Goal: Communication & Community: Share content

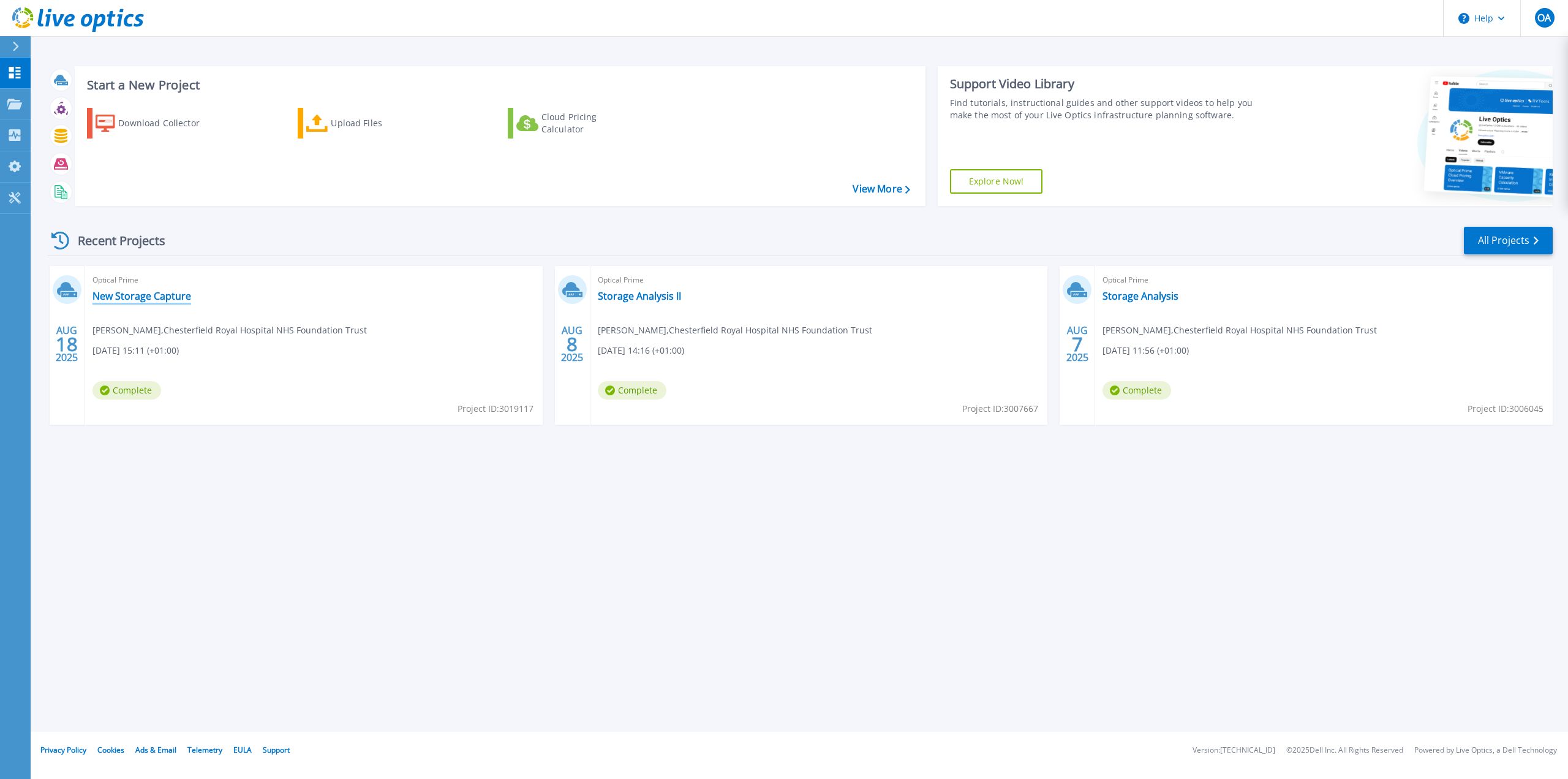
click at [141, 290] on link "New Storage Capture" at bounding box center [142, 296] width 98 height 12
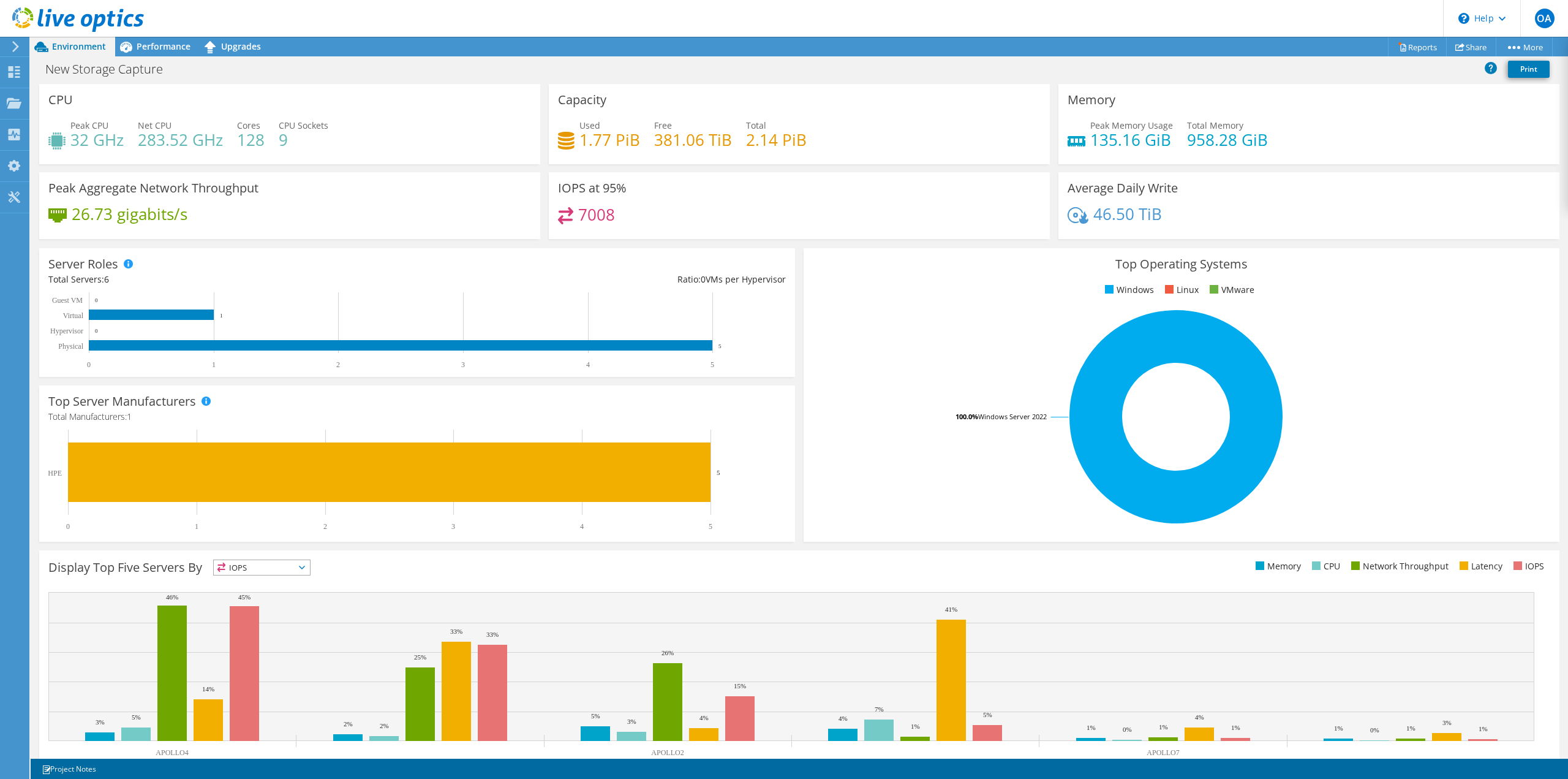
scroll to position [39, 0]
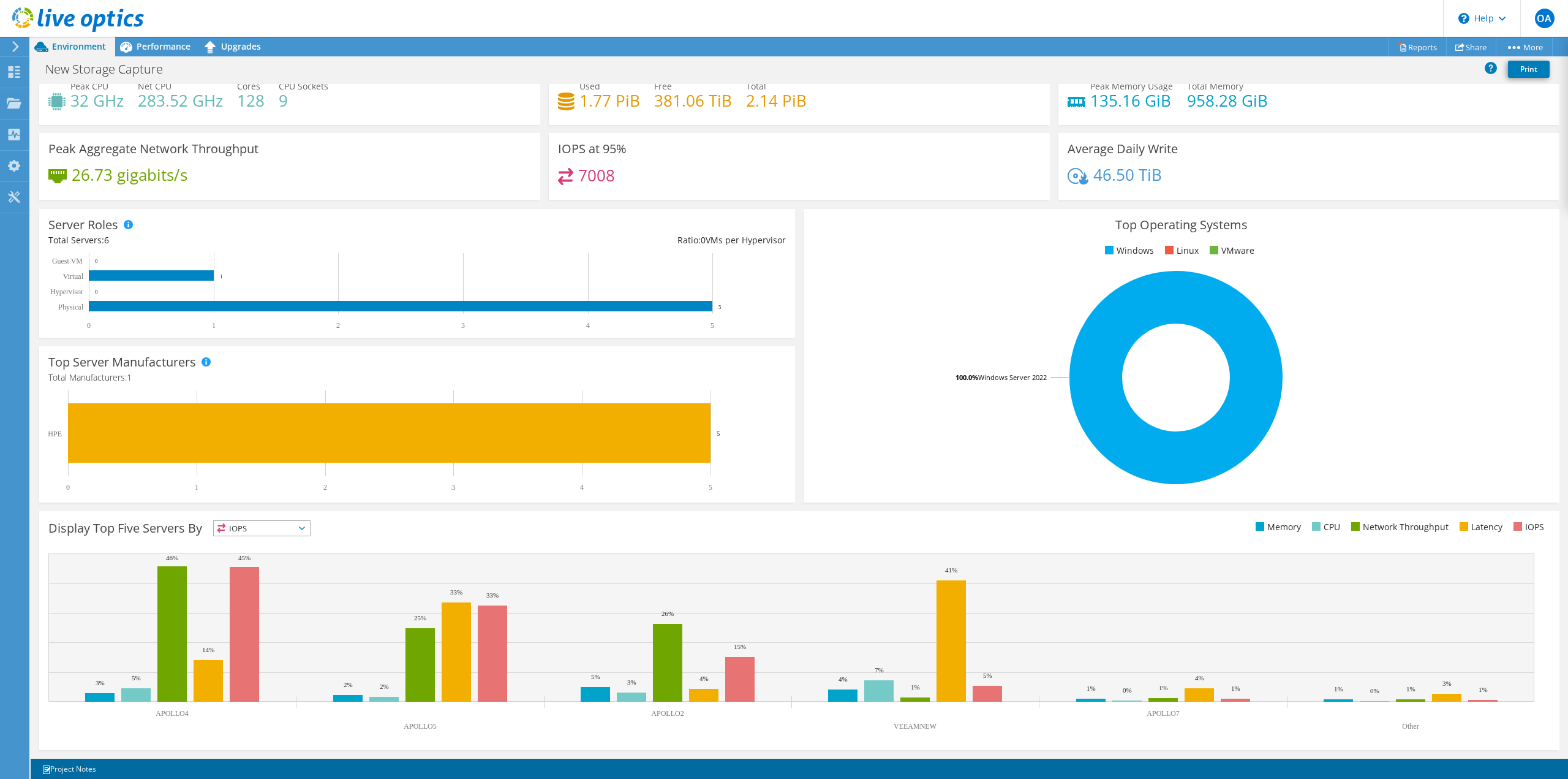
click at [307, 531] on span "IOPS" at bounding box center [262, 528] width 96 height 15
click at [462, 537] on div "Display Top Five Servers By IOPS IOPS" at bounding box center [424, 530] width 751 height 20
click at [930, 448] on rect at bounding box center [1176, 377] width 726 height 215
click at [167, 55] on div "Performance" at bounding box center [157, 46] width 85 height 20
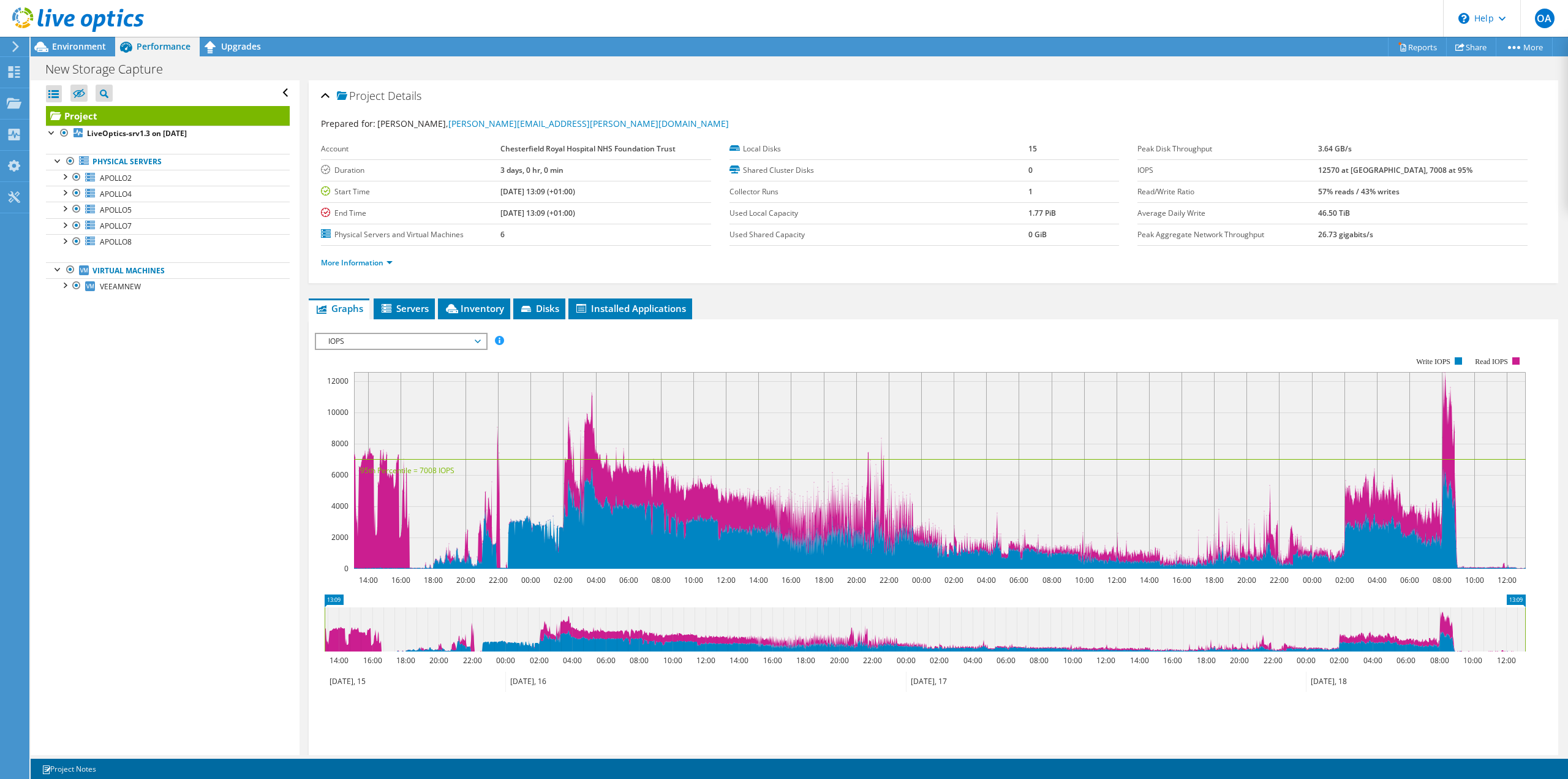
scroll to position [0, 0]
click at [418, 305] on span "Servers" at bounding box center [404, 308] width 49 height 12
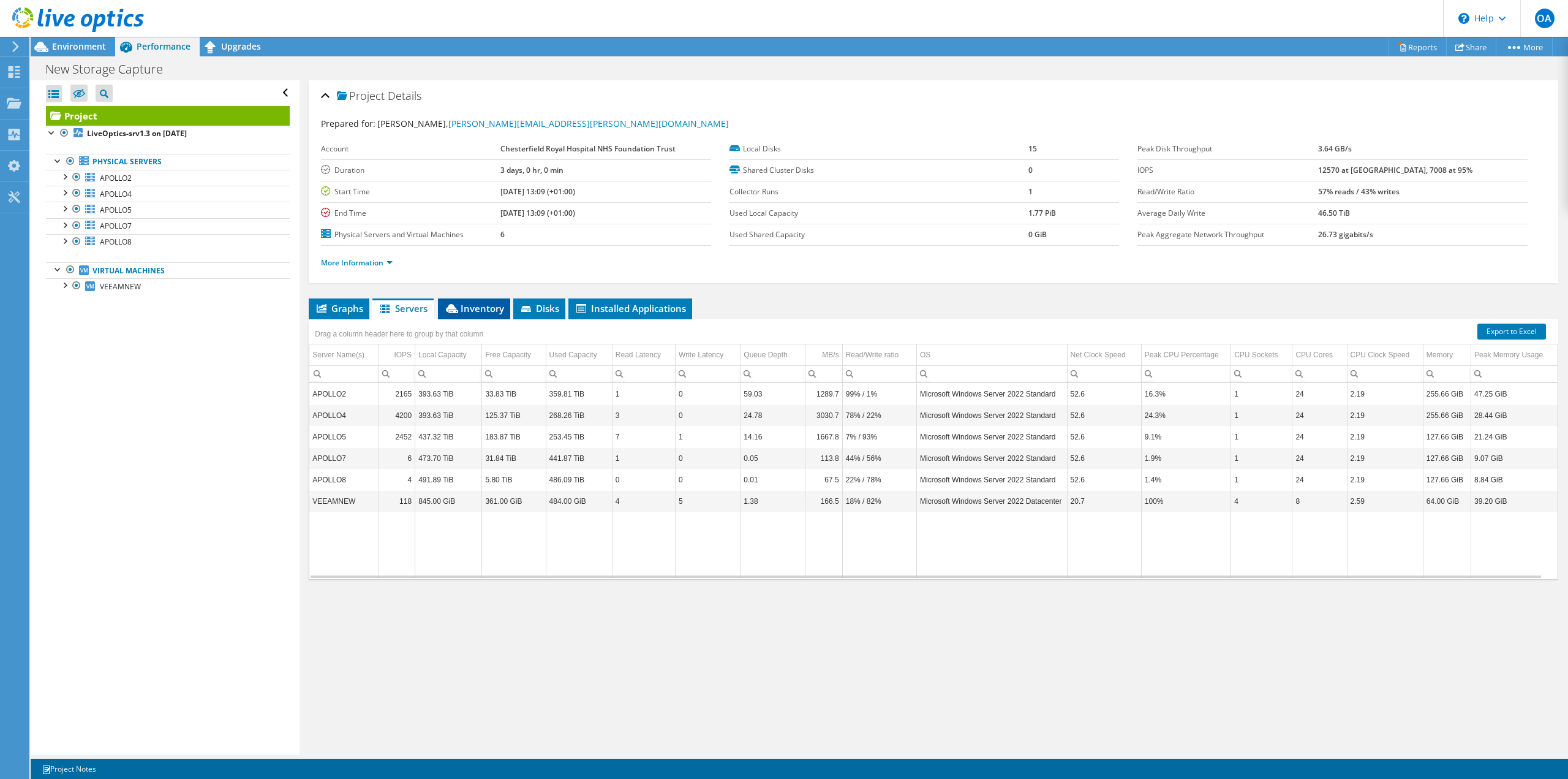
click at [474, 317] on li "Inventory" at bounding box center [474, 309] width 72 height 21
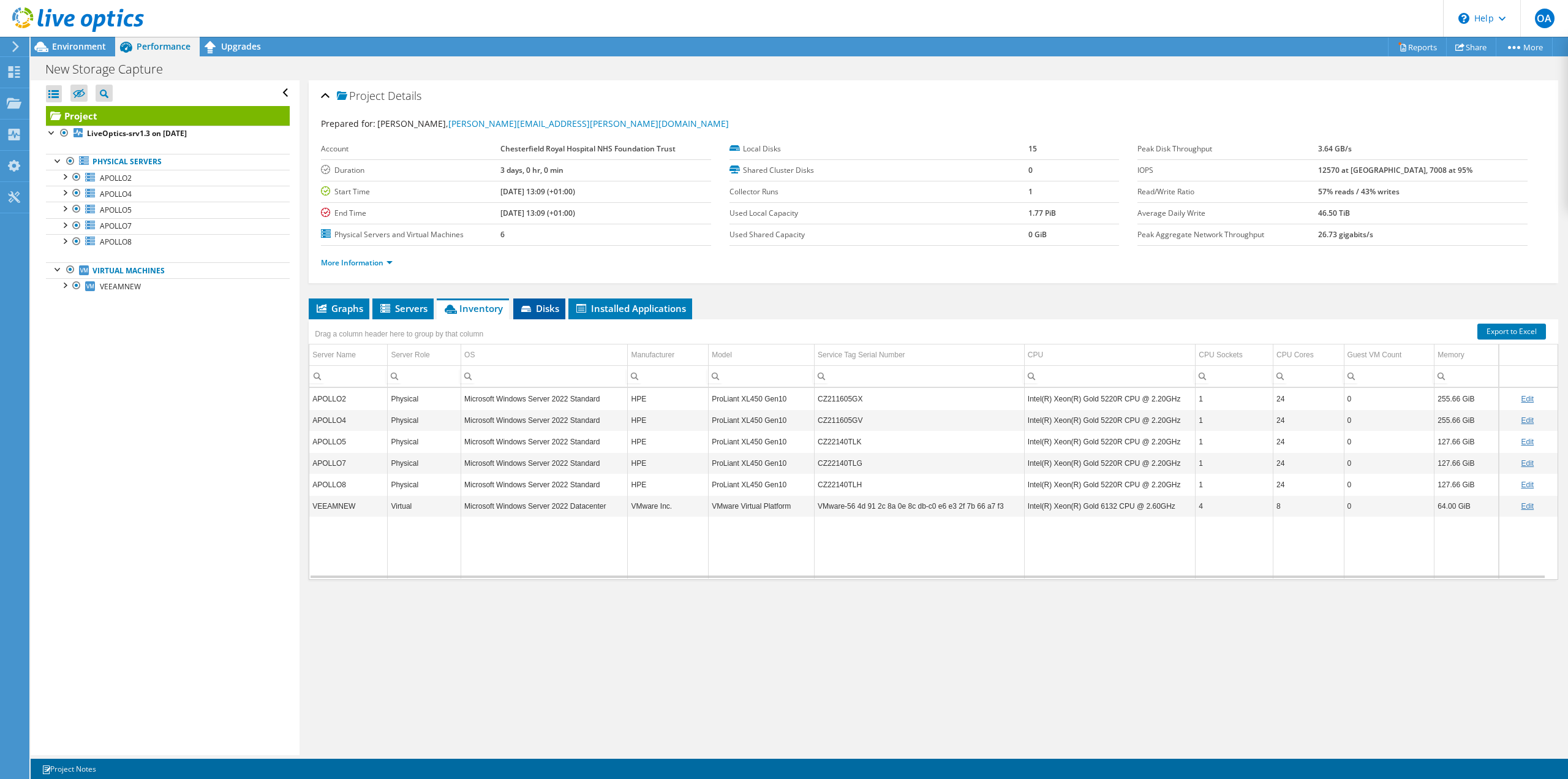
click at [542, 308] on span "Disks" at bounding box center [539, 308] width 40 height 12
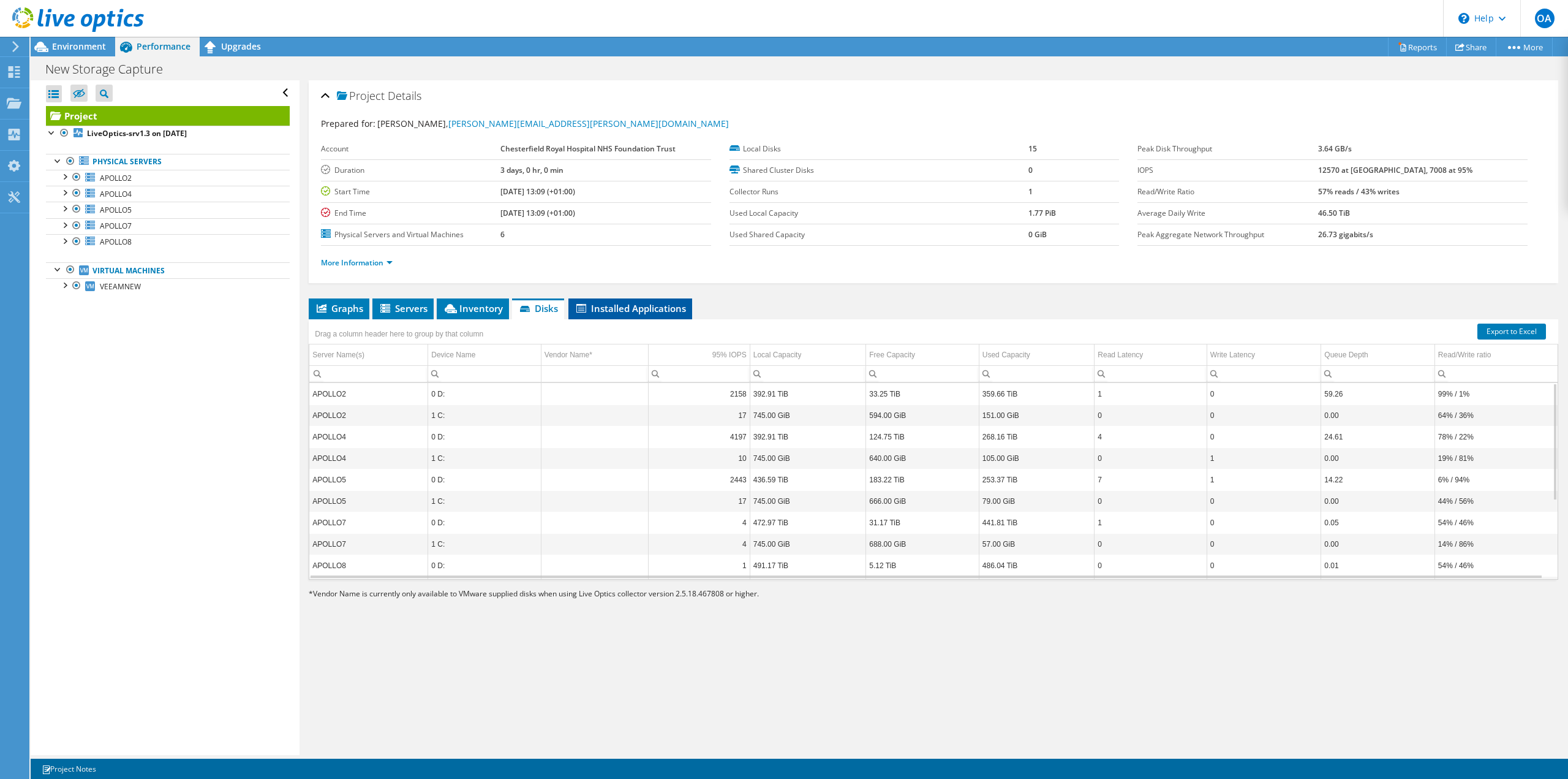
click at [620, 312] on span "Installed Applications" at bounding box center [630, 308] width 111 height 12
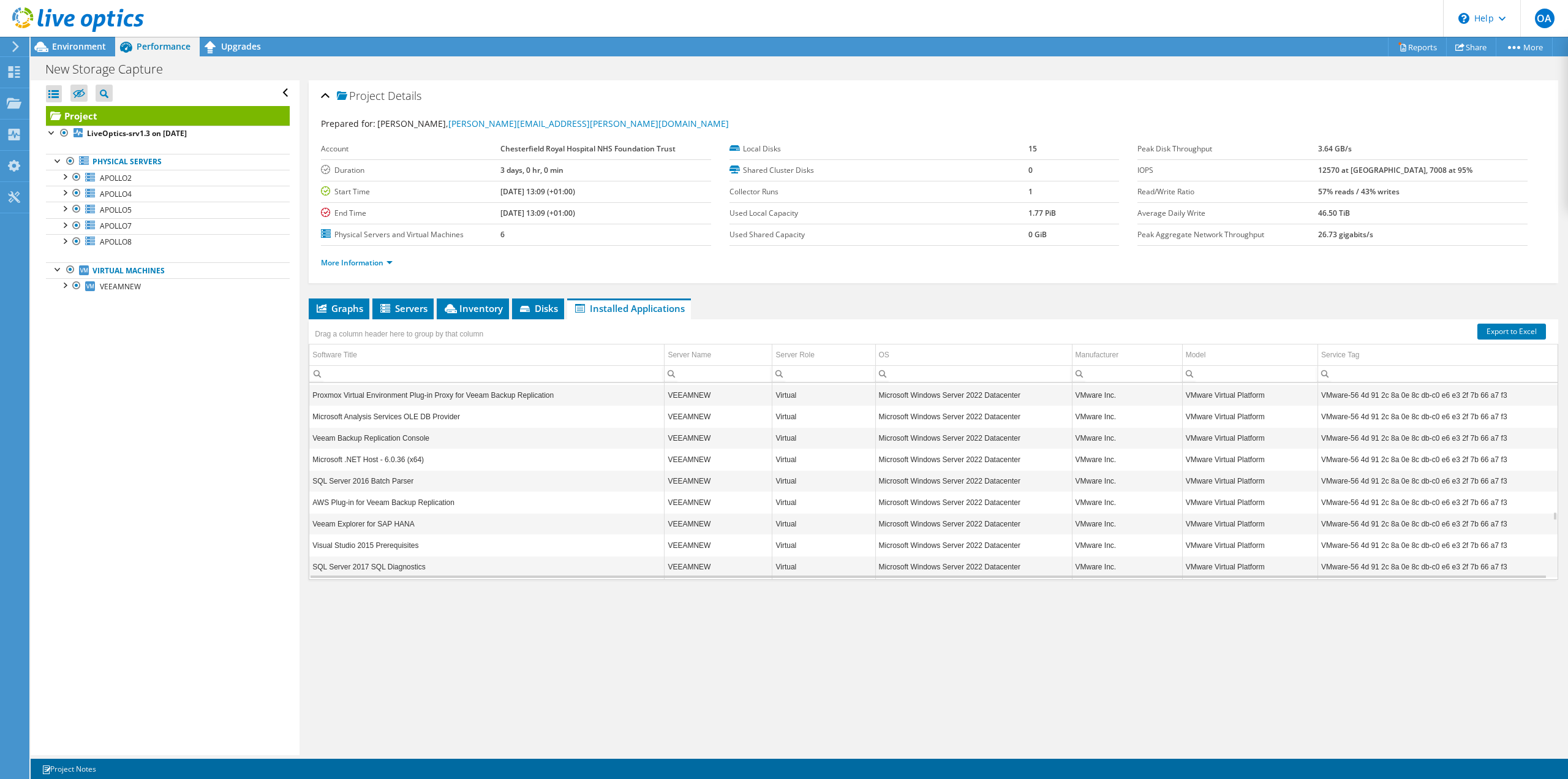
scroll to position [3539, 0]
click at [56, 19] on use at bounding box center [78, 20] width 132 height 25
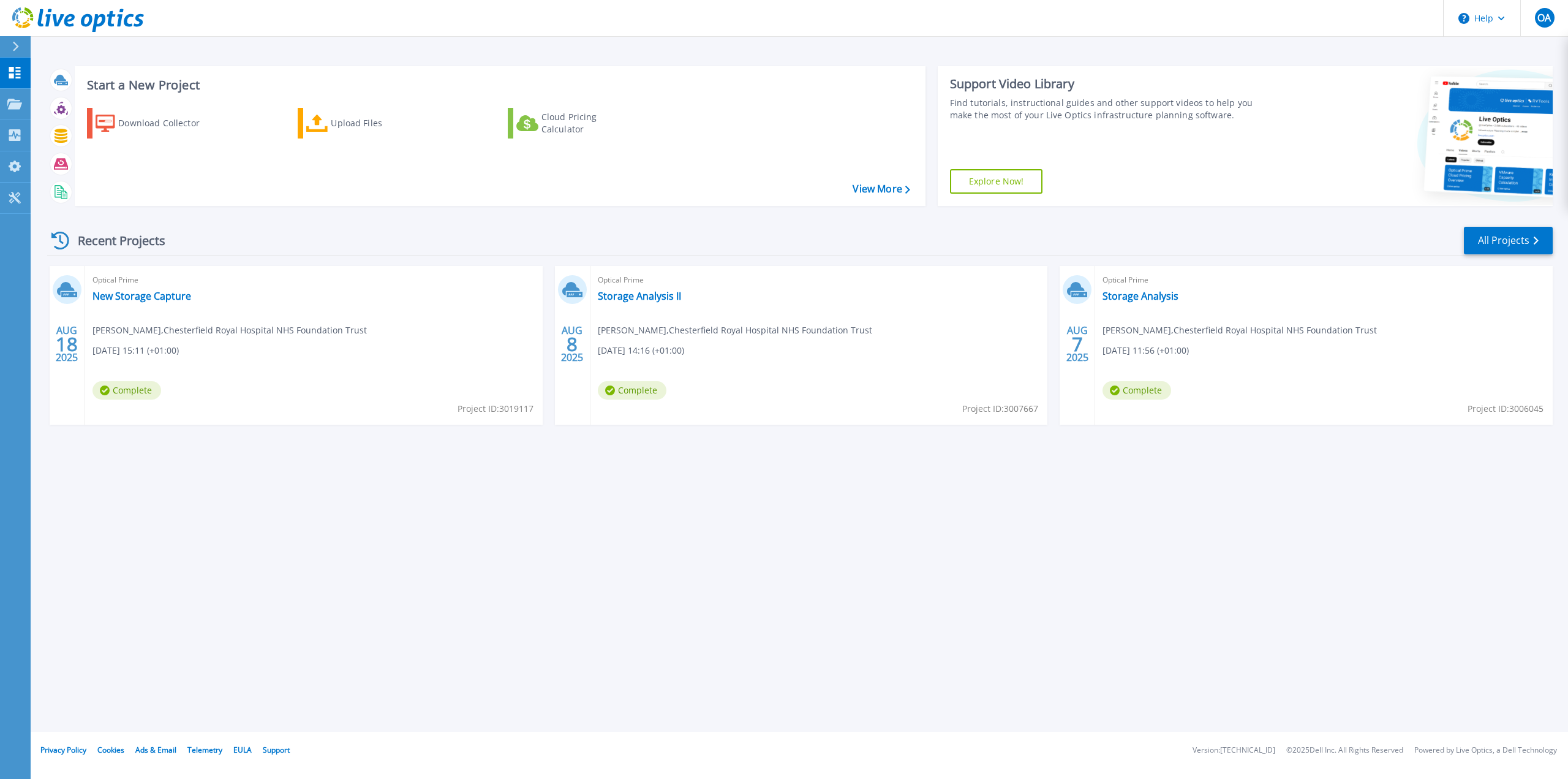
drag, startPoint x: 163, startPoint y: 292, endPoint x: 357, endPoint y: 285, distance: 194.1
click at [357, 285] on span "Optical Prime" at bounding box center [314, 280] width 443 height 14
click at [150, 298] on link "New Storage Capture" at bounding box center [142, 296] width 98 height 12
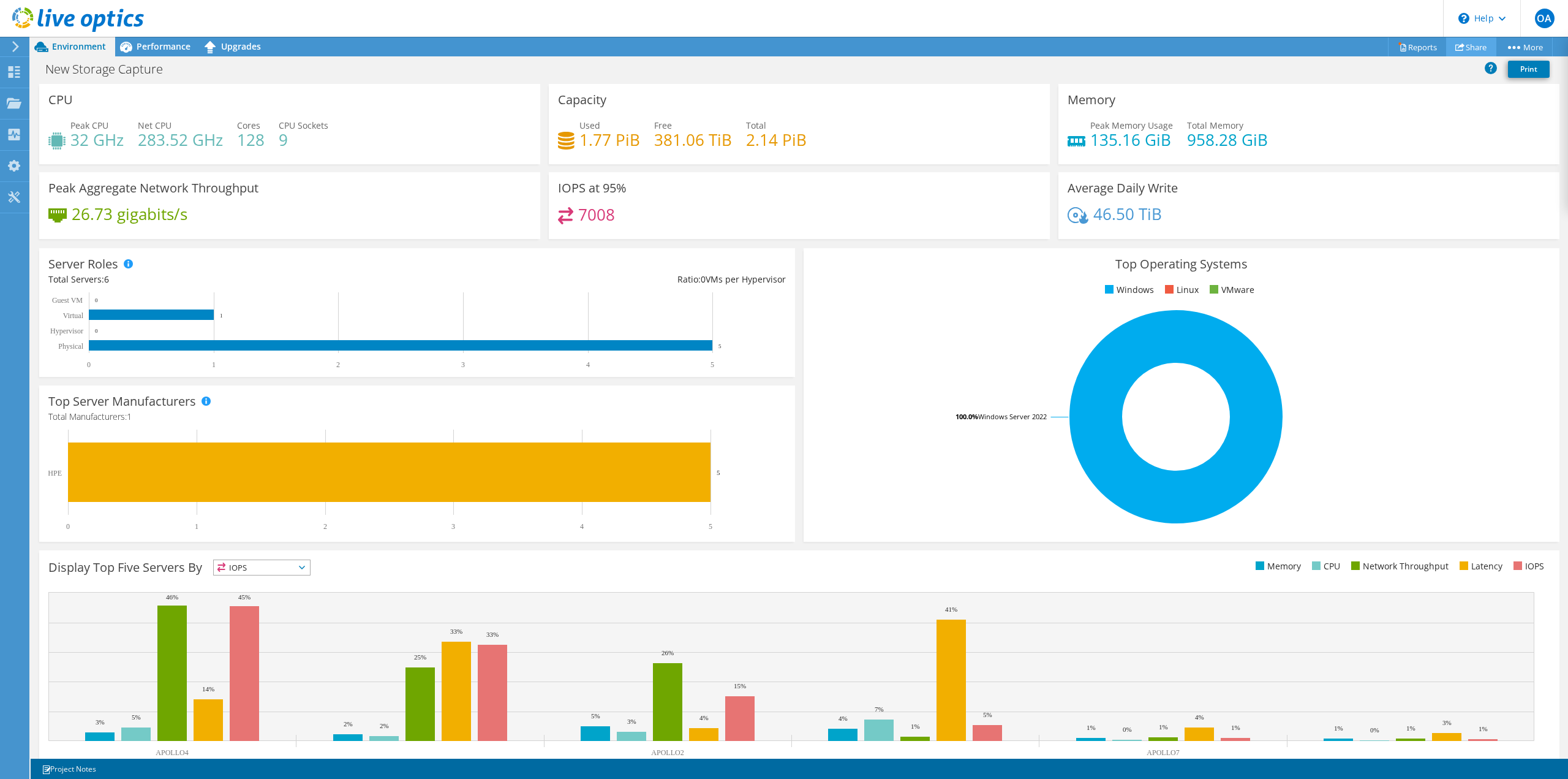
click at [1473, 48] on link "Share" at bounding box center [1471, 46] width 50 height 19
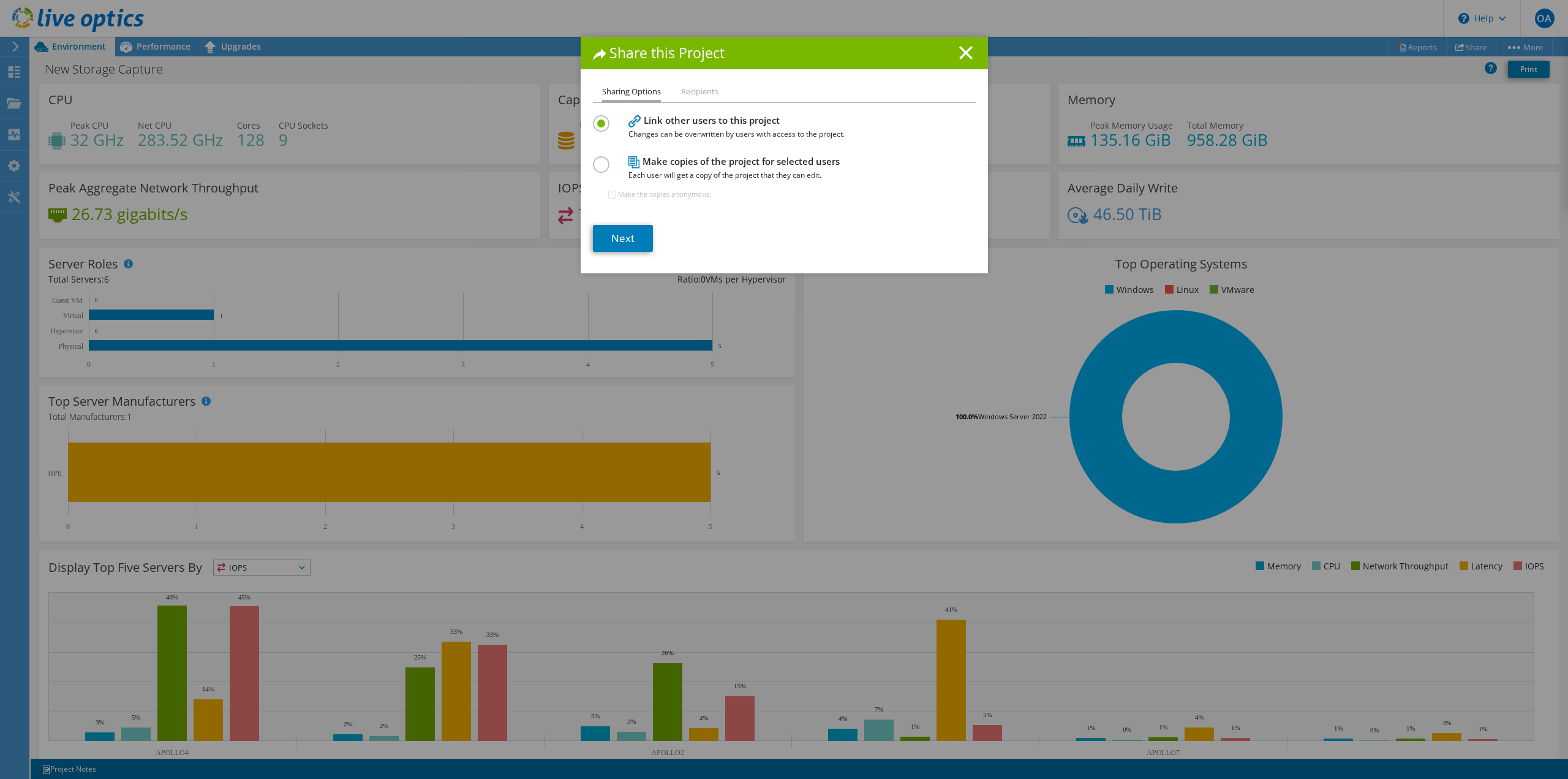
click at [688, 97] on li "Recipients" at bounding box center [700, 92] width 37 height 15
click at [699, 94] on li "Recipients" at bounding box center [700, 92] width 37 height 15
click at [636, 236] on link "Next" at bounding box center [623, 238] width 60 height 27
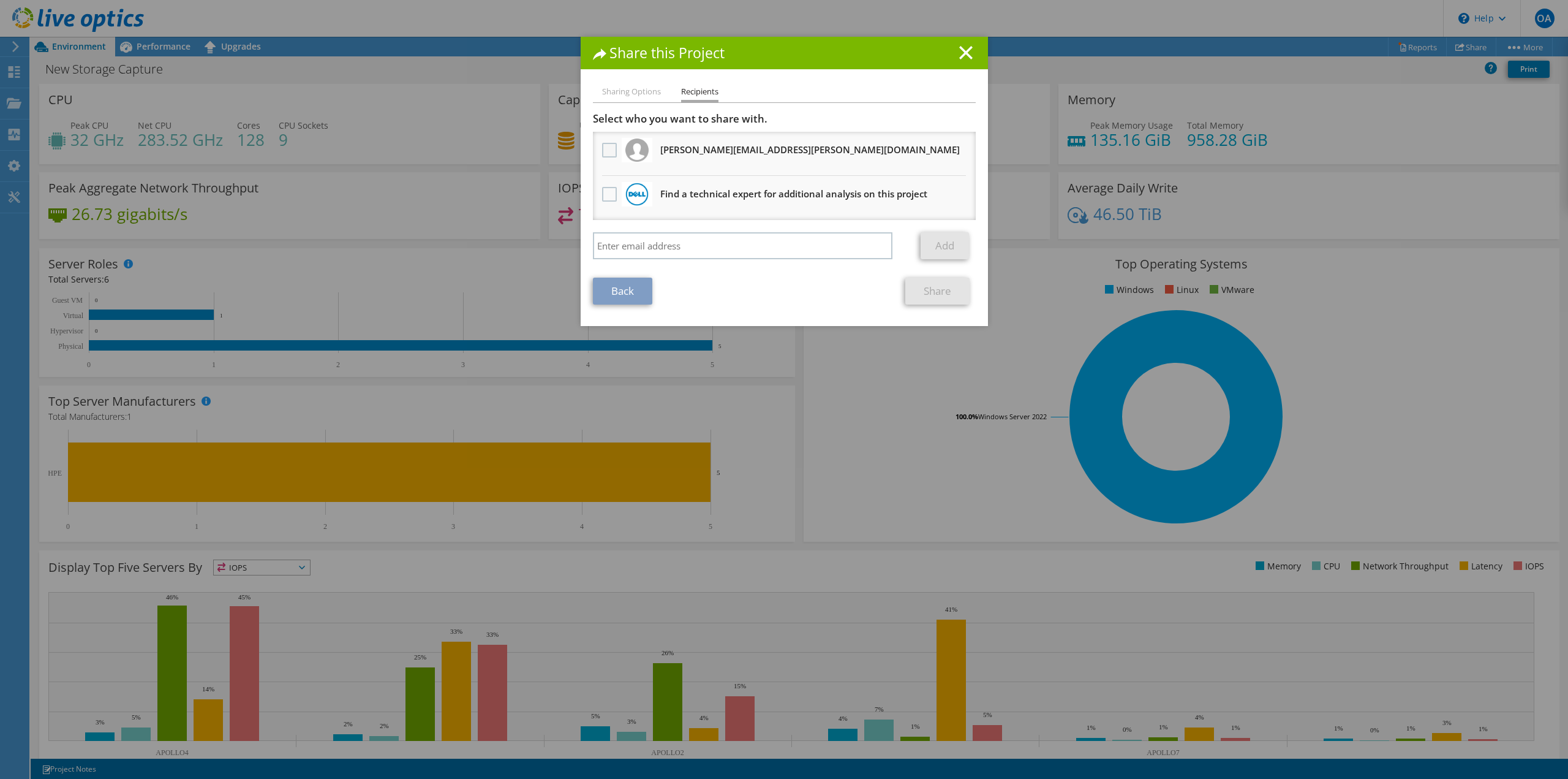
click at [605, 152] on label at bounding box center [610, 150] width 18 height 15
click at [0, 0] on input "checkbox" at bounding box center [0, 0] width 0 height 0
click at [605, 152] on label at bounding box center [610, 150] width 18 height 15
click at [0, 0] on input "checkbox" at bounding box center [0, 0] width 0 height 0
click at [607, 196] on label at bounding box center [610, 194] width 18 height 15
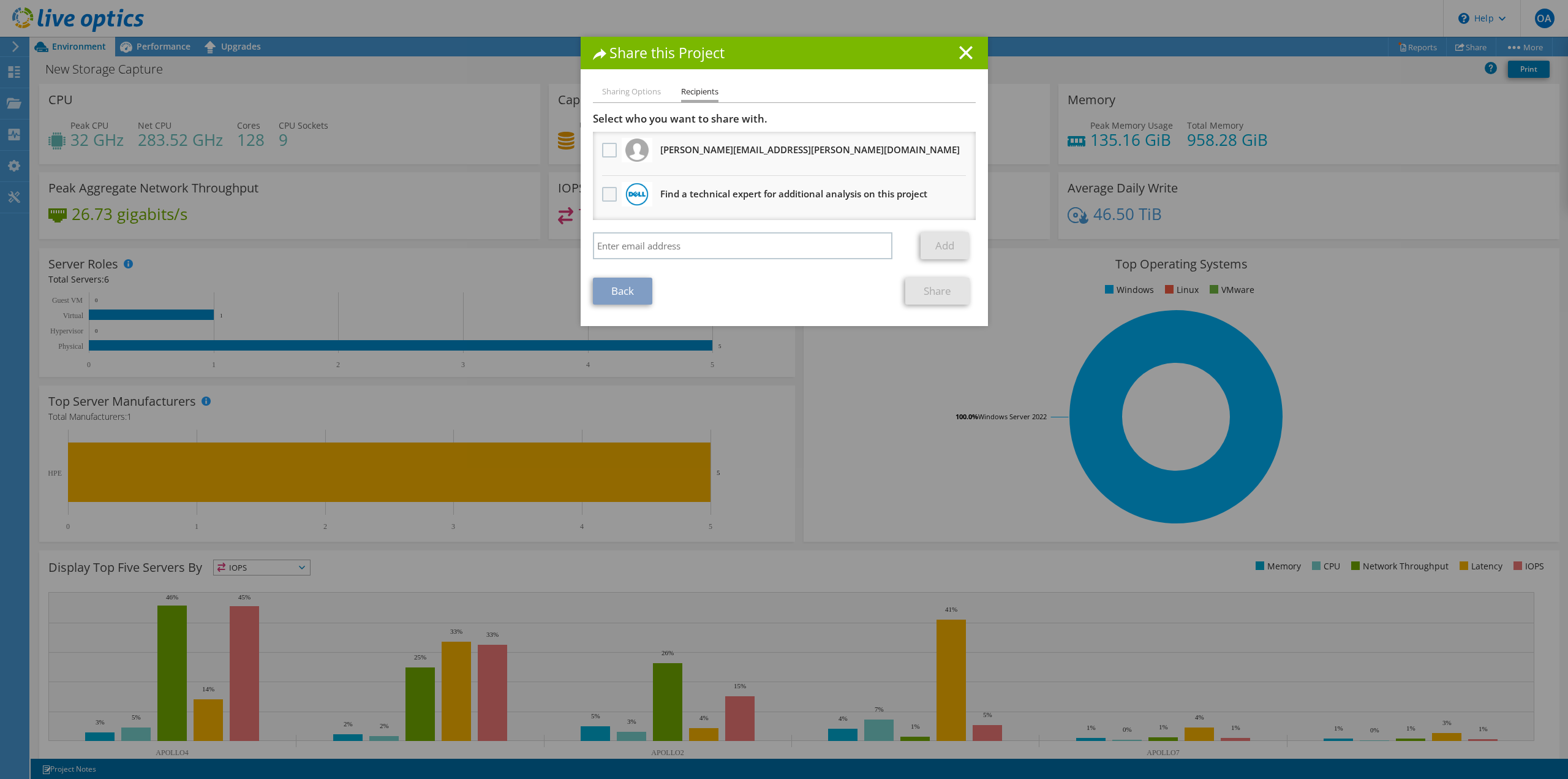
click at [0, 0] on input "checkbox" at bounding box center [0, 0] width 0 height 0
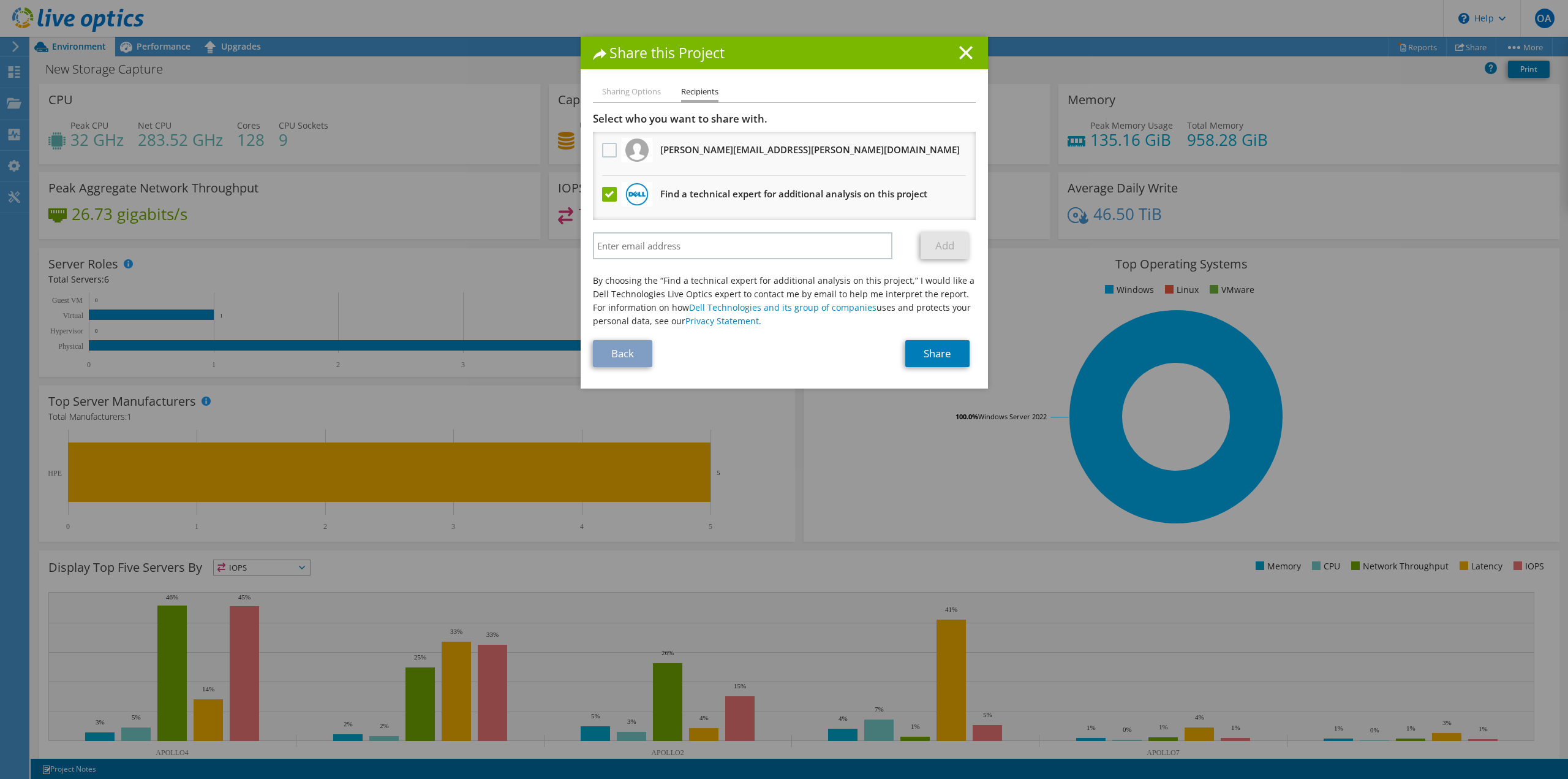
click at [607, 196] on label at bounding box center [610, 194] width 18 height 15
click at [0, 0] on input "checkbox" at bounding box center [0, 0] width 0 height 0
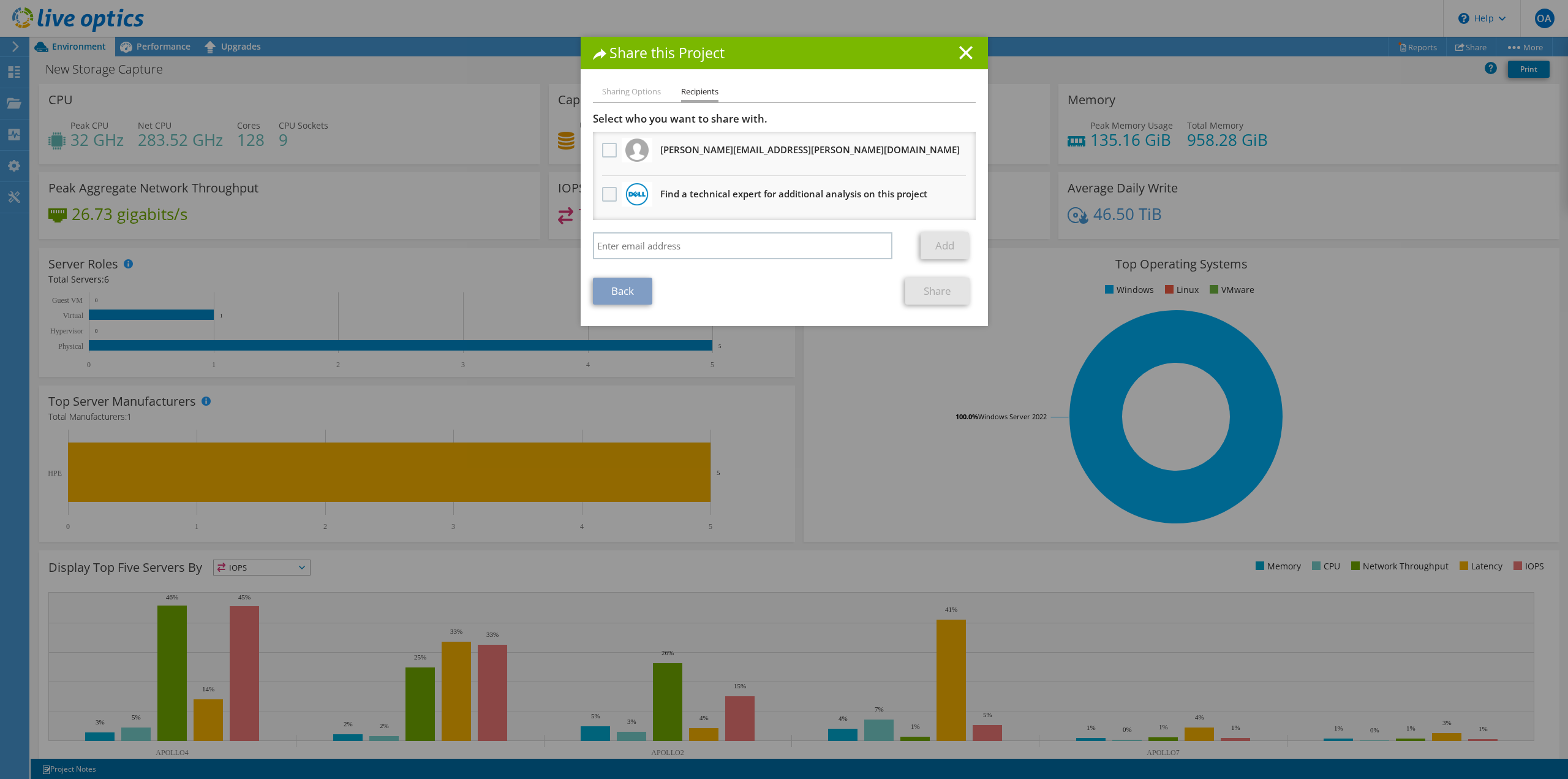
click at [607, 196] on label at bounding box center [610, 194] width 18 height 15
click at [0, 0] on input "checkbox" at bounding box center [0, 0] width 0 height 0
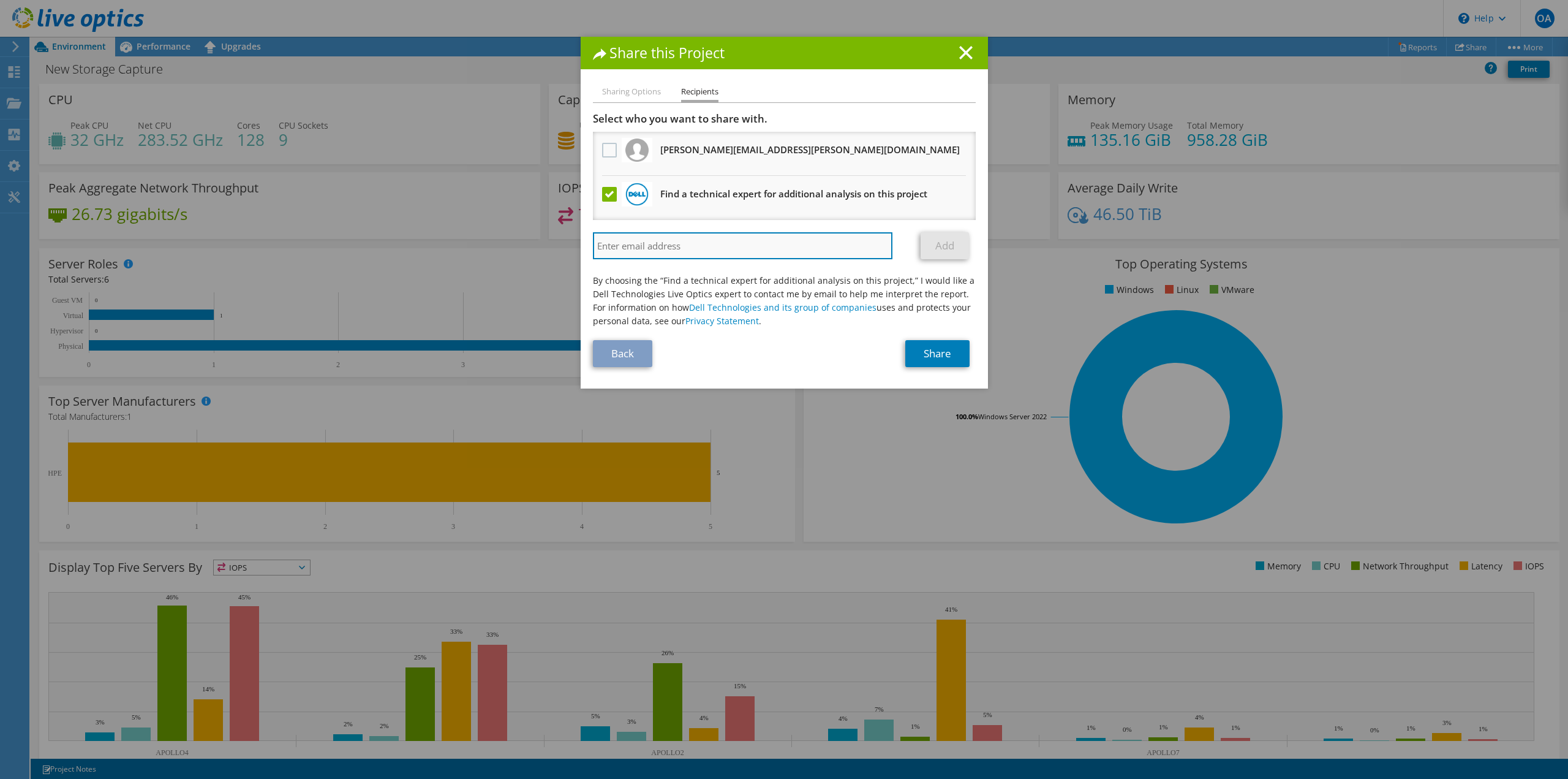
click at [815, 236] on input "search" at bounding box center [743, 246] width 300 height 27
paste input "Richard.gracie@dell.com"
type input "Richard.gracie@dell.com"
click at [938, 254] on link "Add" at bounding box center [945, 246] width 48 height 27
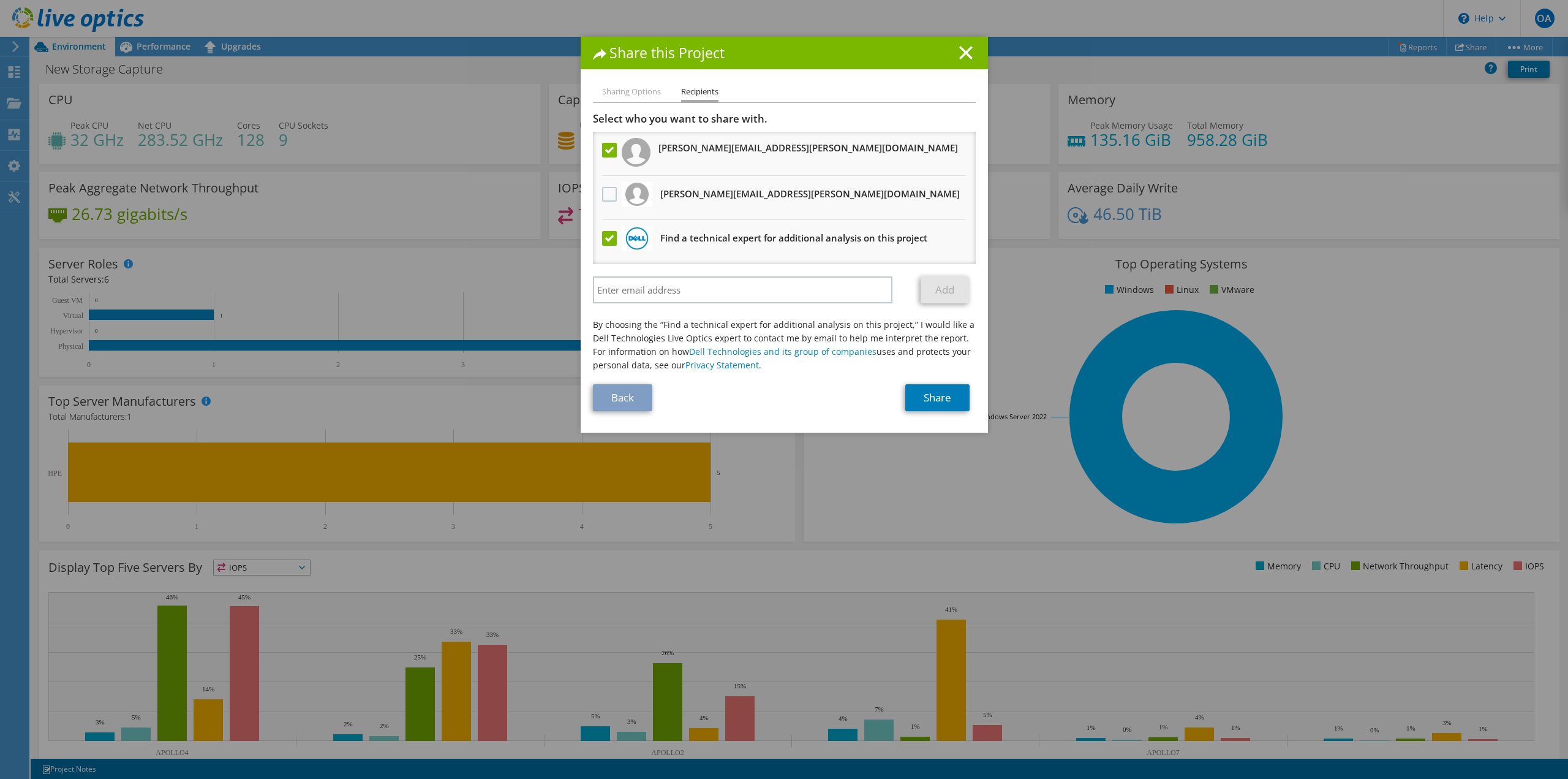
click at [602, 240] on label at bounding box center [610, 238] width 18 height 15
click at [0, 0] on input "checkbox" at bounding box center [0, 0] width 0 height 0
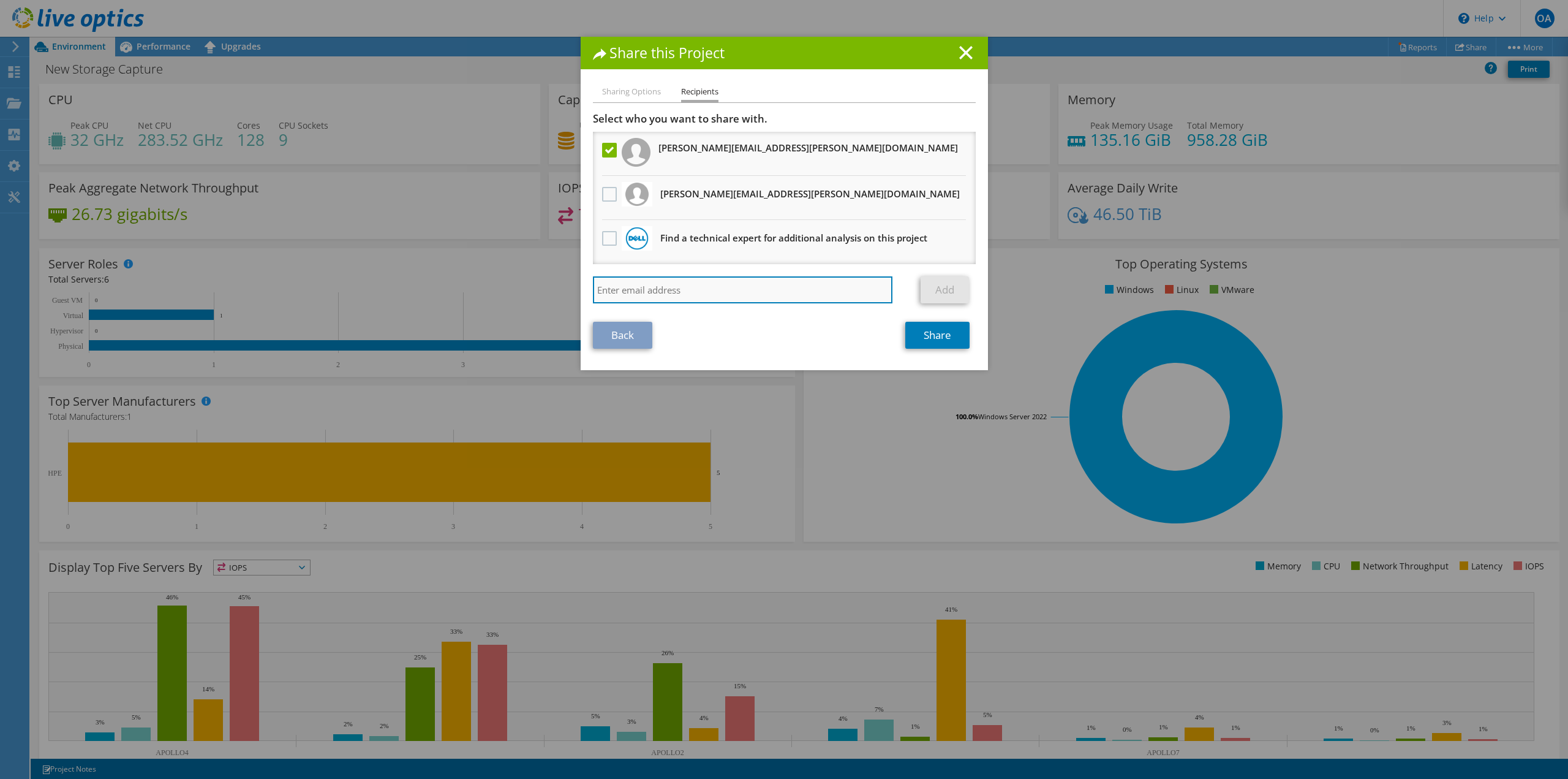
click at [769, 292] on input "search" at bounding box center [743, 290] width 300 height 27
paste input "Richard_gracie@dell.com"
type input "Richard_gracie@dell.com"
click at [932, 296] on link "Add" at bounding box center [945, 290] width 48 height 27
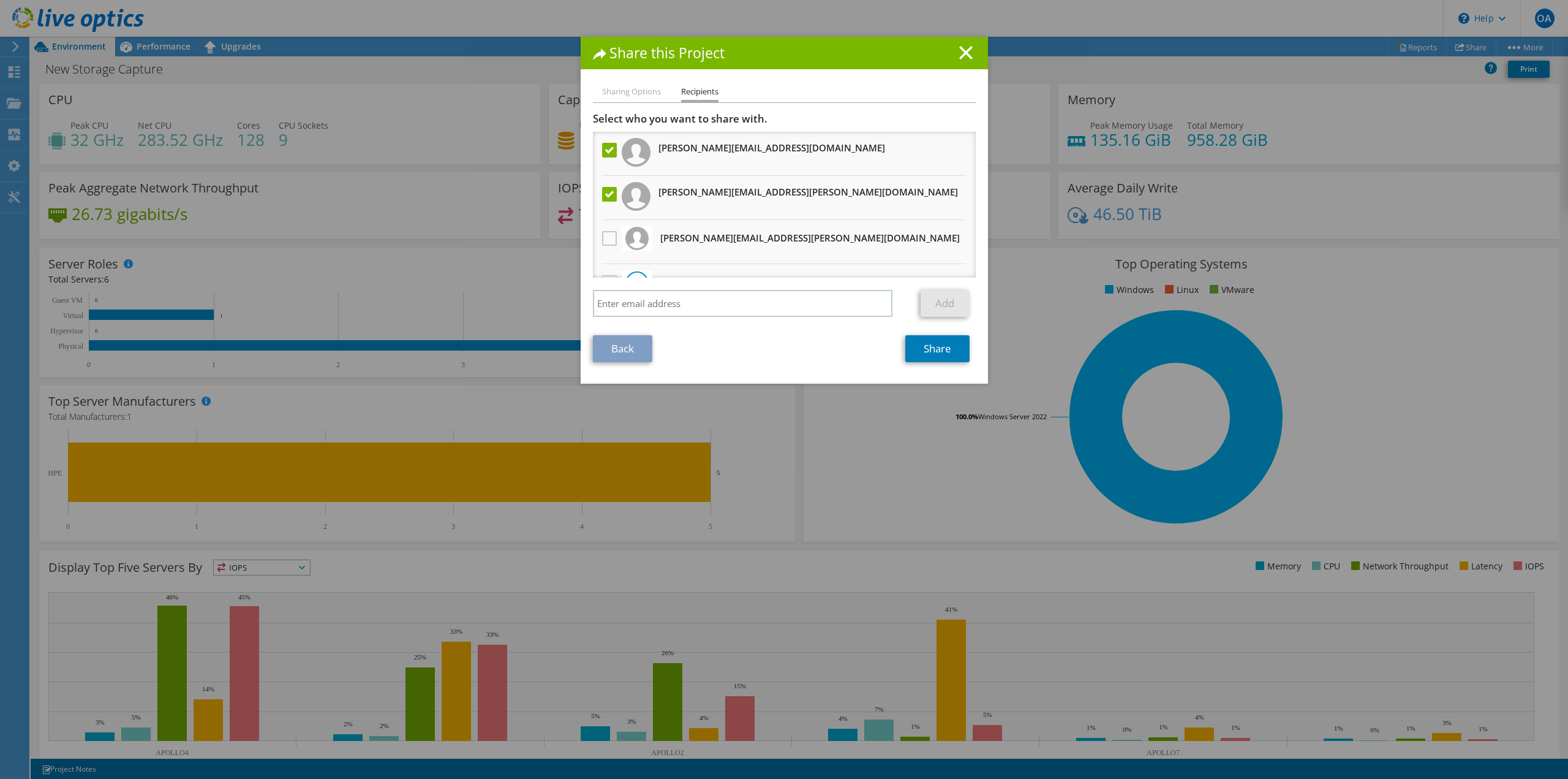
scroll to position [31, 0]
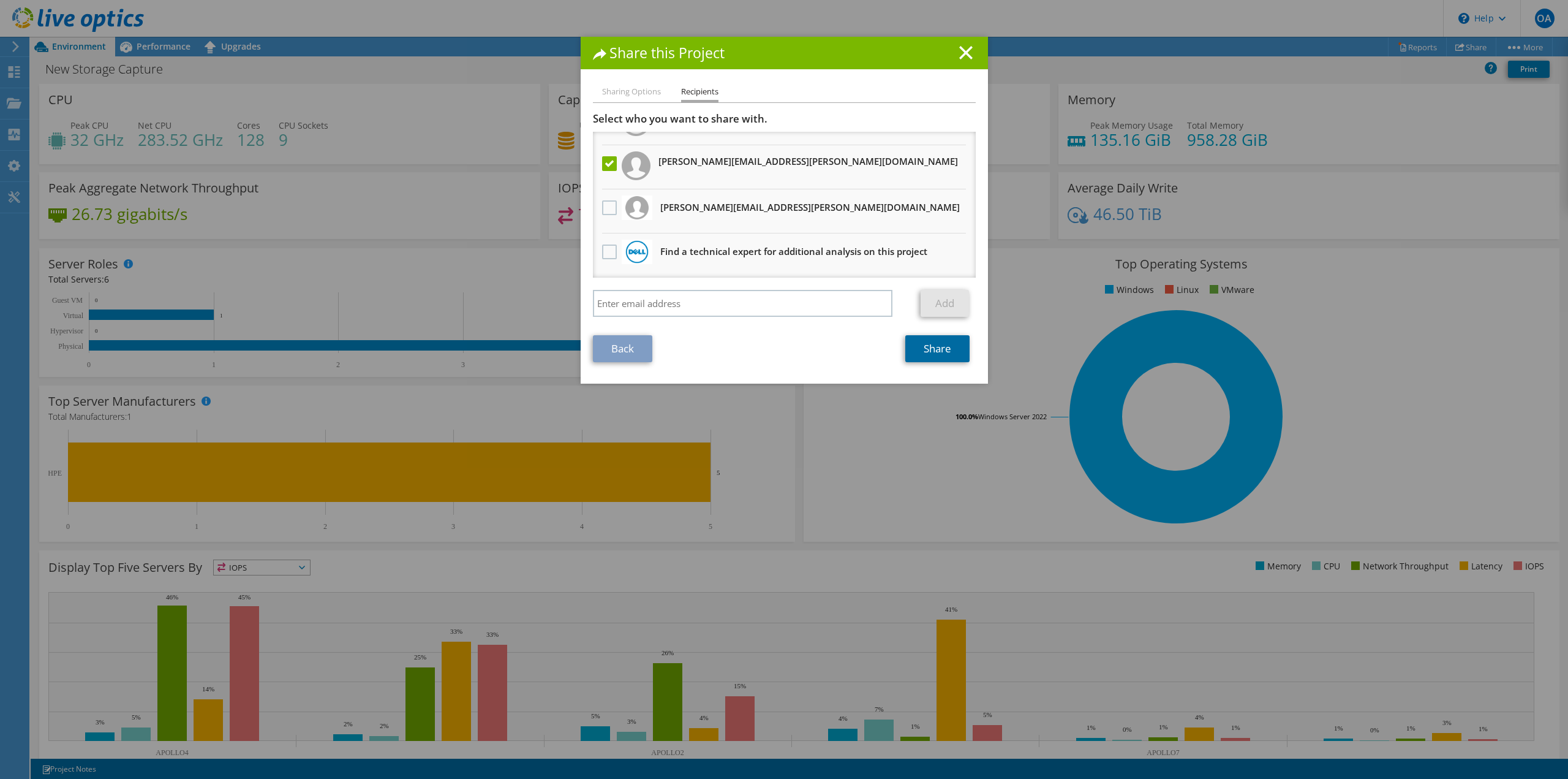
click at [938, 354] on link "Share" at bounding box center [938, 349] width 64 height 27
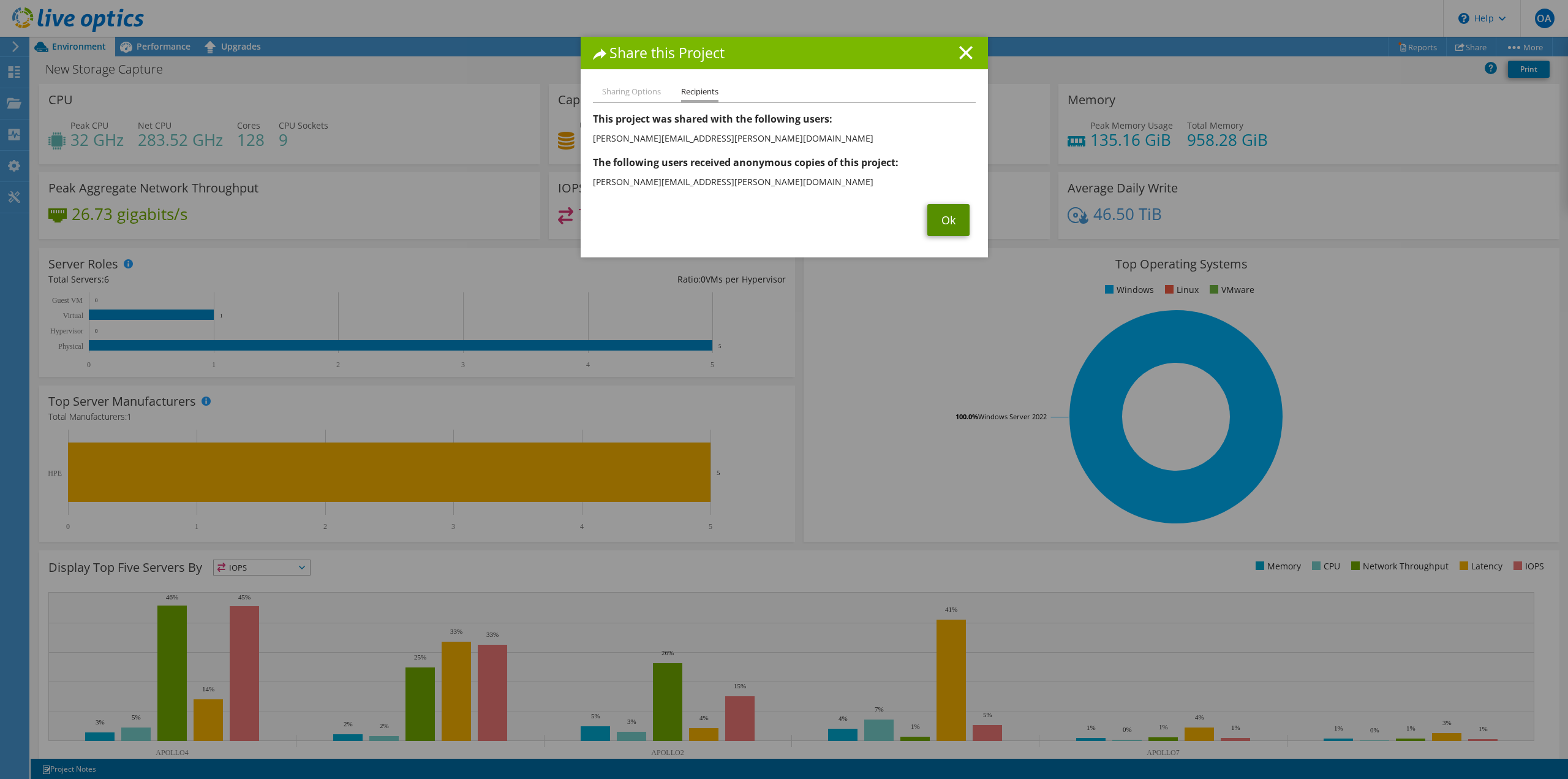
click at [946, 228] on link "Ok" at bounding box center [948, 220] width 42 height 32
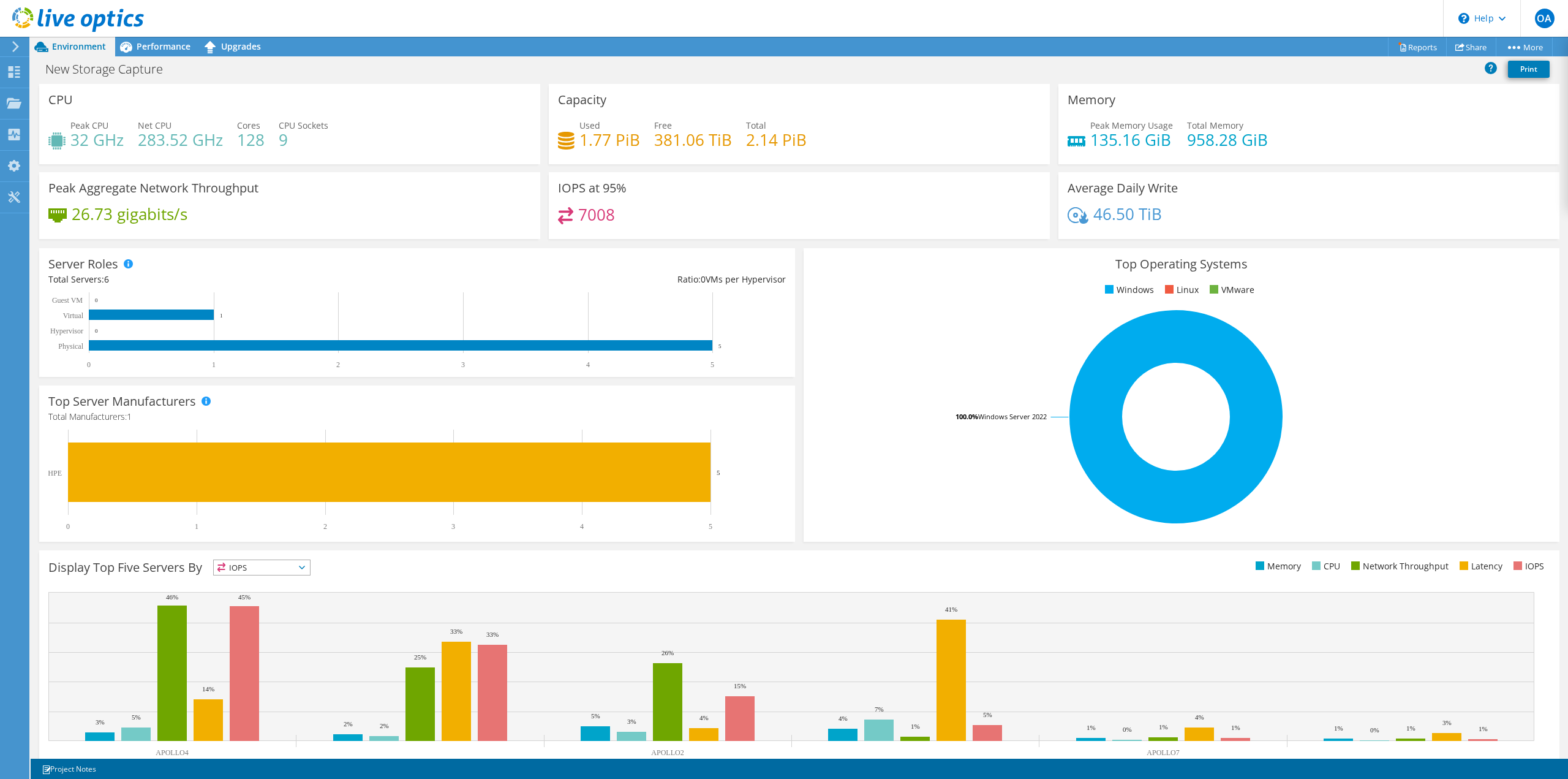
click at [1352, 277] on div "Top Operating Systems Windows Linux VMware 100.0% Windows Server 2022" at bounding box center [1181, 395] width 756 height 293
